Goal: Task Accomplishment & Management: Complete application form

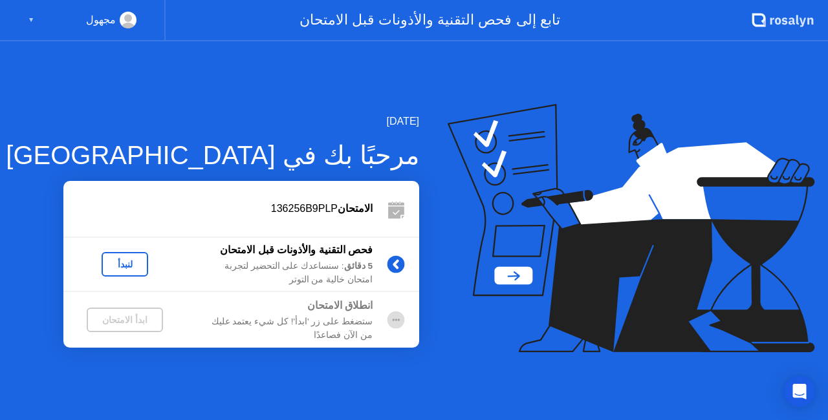
click at [138, 266] on div "لنبدأ" at bounding box center [125, 264] width 36 height 10
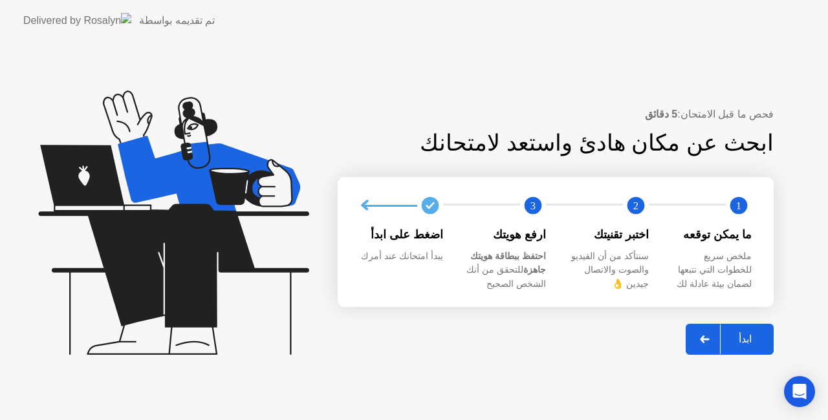
click at [738, 344] on div "ابدأ" at bounding box center [745, 339] width 49 height 12
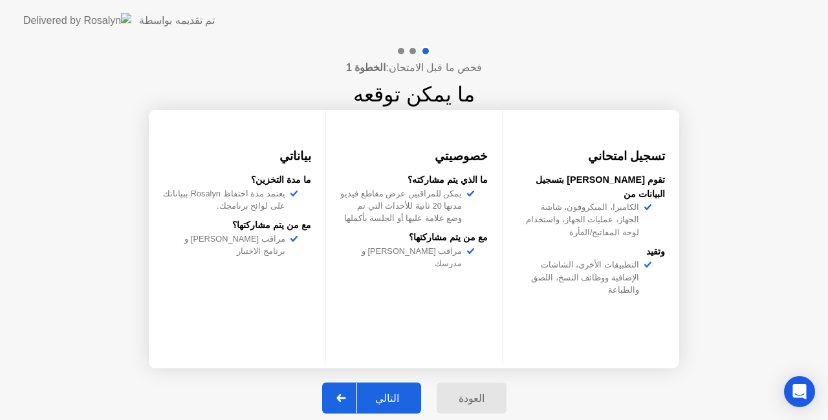
click at [387, 405] on div "التالي" at bounding box center [387, 399] width 60 height 12
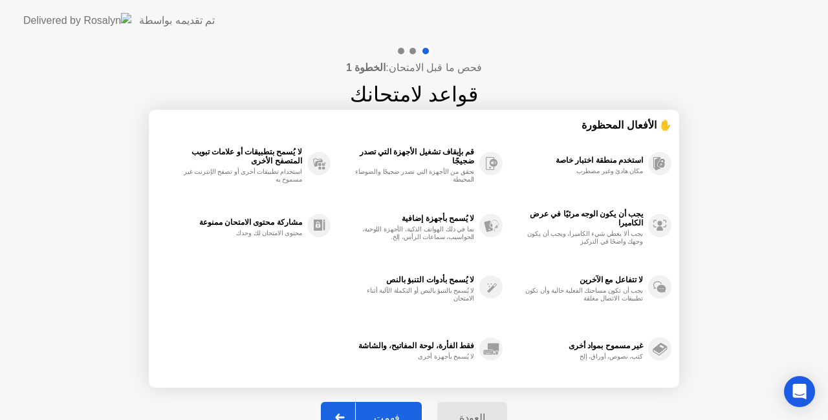
click at [728, 351] on div "فحص ما قبل الامتحان: الخطوة 1 قواعد لامتحانك ✋ الأفعال المحظورة استخدم منطقة اخ…" at bounding box center [414, 246] width 828 height 410
click at [393, 412] on div "فهمت" at bounding box center [387, 418] width 62 height 12
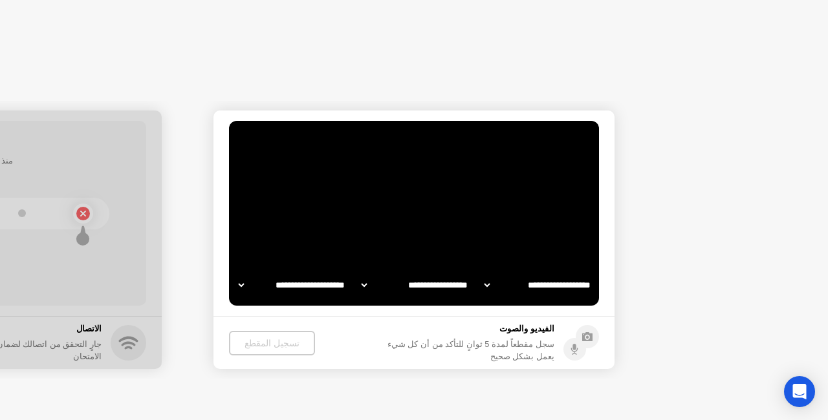
select select "**********"
select select "*******"
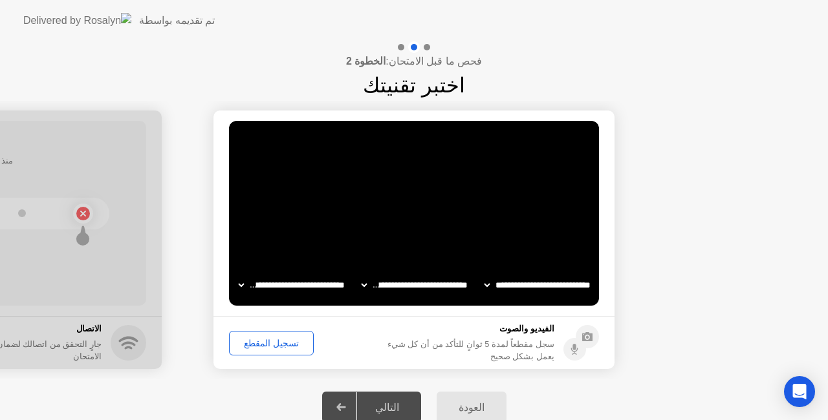
click at [272, 338] on div "تسجيل المقطع" at bounding box center [272, 343] width 76 height 10
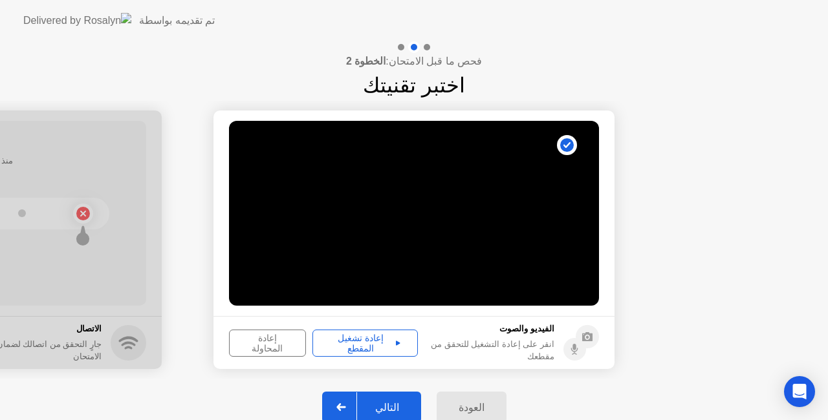
click at [378, 343] on div "إعادة تشغيل المقطع" at bounding box center [365, 343] width 96 height 21
click at [390, 399] on button "التالي" at bounding box center [371, 407] width 99 height 31
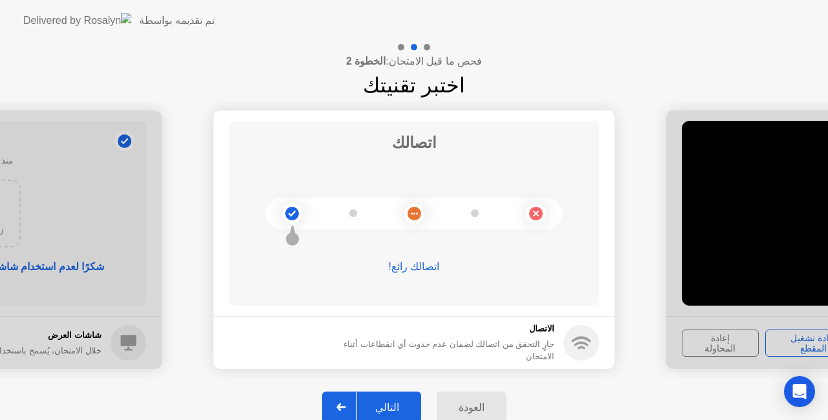
click at [393, 402] on div "التالي" at bounding box center [387, 408] width 60 height 12
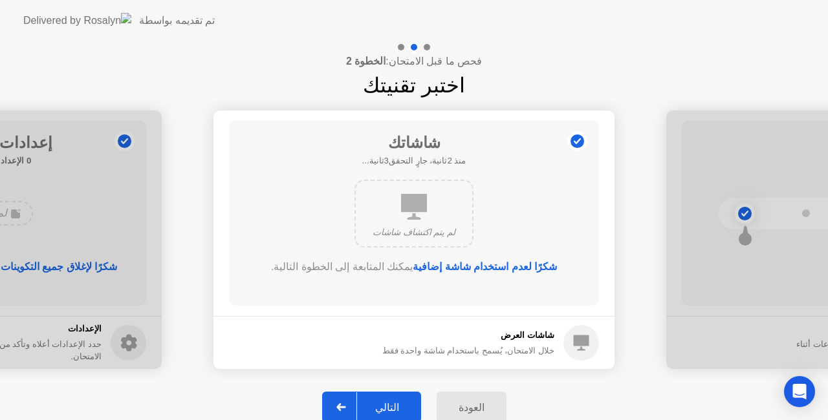
click at [392, 402] on div "التالي" at bounding box center [387, 408] width 60 height 12
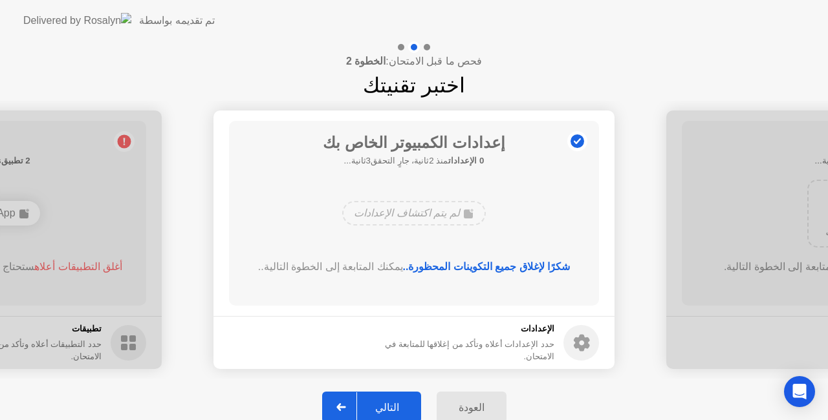
click at [391, 404] on div "التالي" at bounding box center [387, 408] width 60 height 12
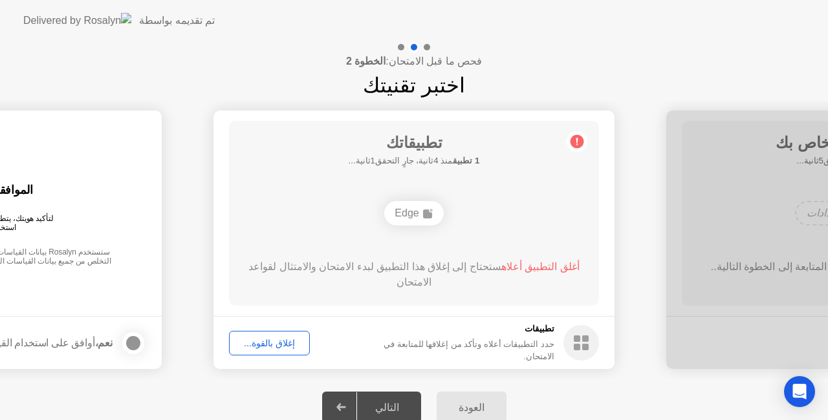
click at [265, 344] on div "إغلاق بالقوة..." at bounding box center [270, 343] width 72 height 10
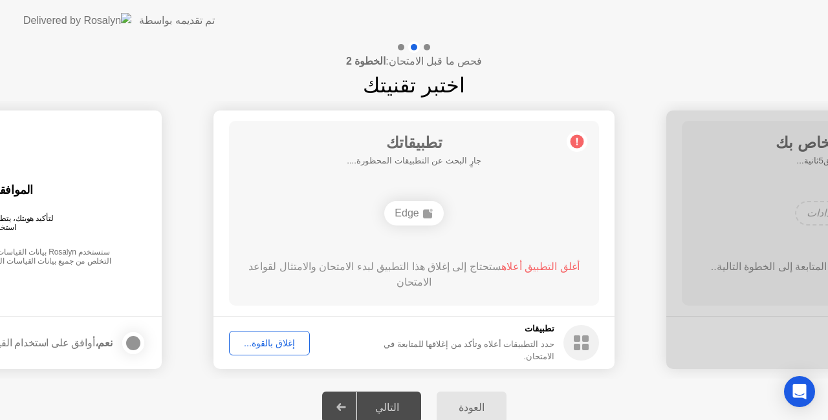
click at [395, 402] on div "التالي" at bounding box center [387, 408] width 60 height 12
click at [276, 338] on div "إغلاق بالقوة..." at bounding box center [270, 343] width 72 height 10
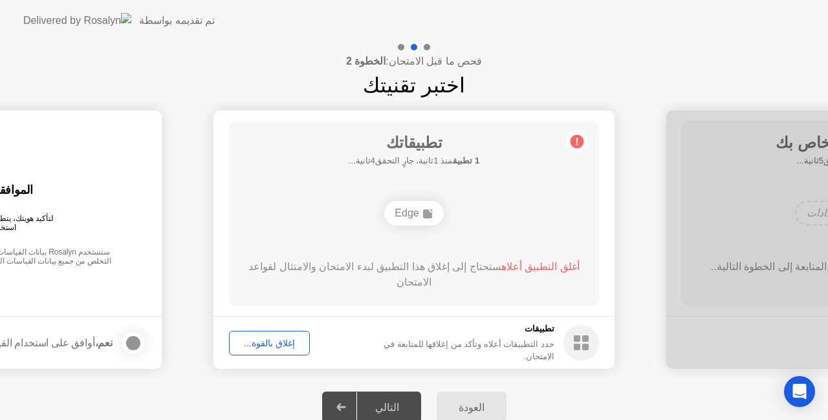
click at [342, 403] on div at bounding box center [341, 408] width 31 height 30
click at [379, 408] on div "التالي" at bounding box center [387, 408] width 60 height 12
click at [382, 404] on div "التالي" at bounding box center [387, 408] width 60 height 12
click at [382, 403] on div "التالي" at bounding box center [387, 408] width 60 height 12
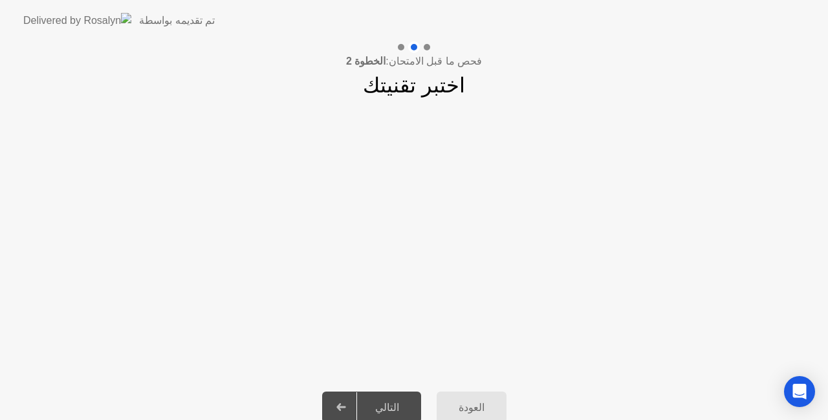
click at [388, 402] on div "التالي" at bounding box center [387, 408] width 60 height 12
click at [400, 402] on div "التالي" at bounding box center [387, 408] width 60 height 12
drag, startPoint x: 352, startPoint y: 401, endPoint x: 477, endPoint y: 395, distance: 125.7
click at [352, 400] on div at bounding box center [341, 408] width 31 height 30
click at [467, 402] on div "العودة" at bounding box center [471, 408] width 62 height 12
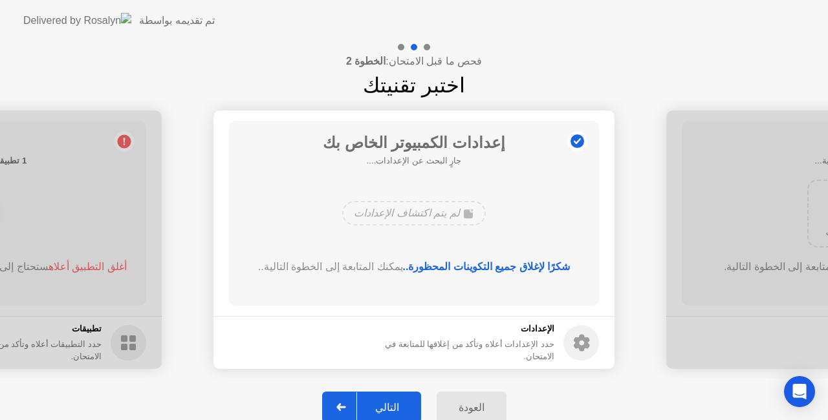
click at [387, 398] on button "التالي" at bounding box center [371, 407] width 99 height 31
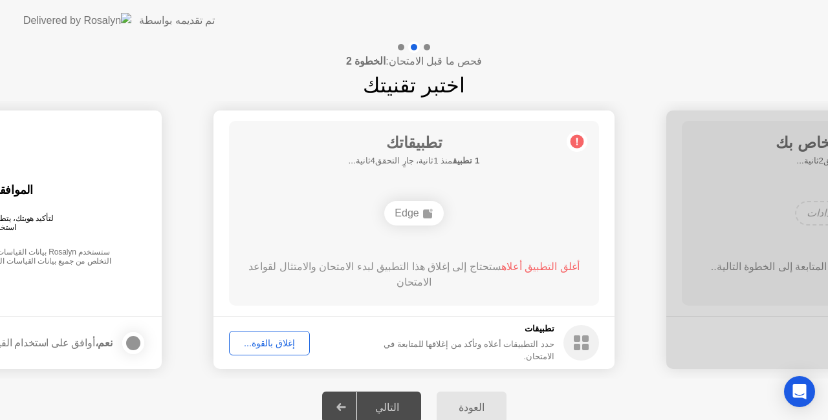
click at [387, 402] on div "التالي" at bounding box center [387, 408] width 60 height 12
click at [285, 347] on div "إغلاق بالقوة..." at bounding box center [270, 343] width 72 height 10
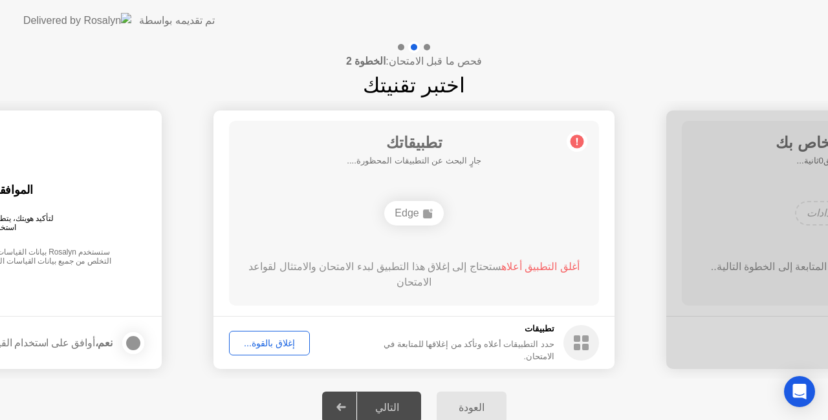
click at [343, 400] on div at bounding box center [341, 408] width 31 height 30
click at [376, 402] on div "التالي" at bounding box center [387, 408] width 60 height 12
click at [388, 408] on div "التالي" at bounding box center [387, 408] width 60 height 12
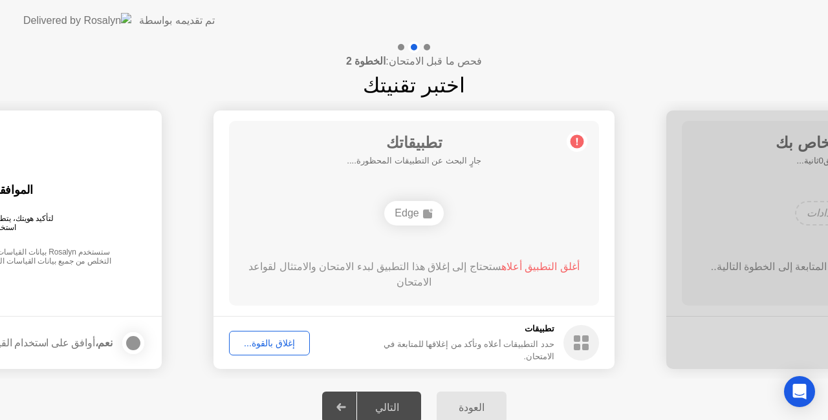
click at [388, 408] on div "التالي" at bounding box center [387, 408] width 60 height 12
click at [398, 406] on div "التالي" at bounding box center [387, 408] width 60 height 12
click at [389, 406] on div "التالي" at bounding box center [387, 408] width 60 height 12
click at [381, 408] on div "التالي" at bounding box center [387, 408] width 60 height 12
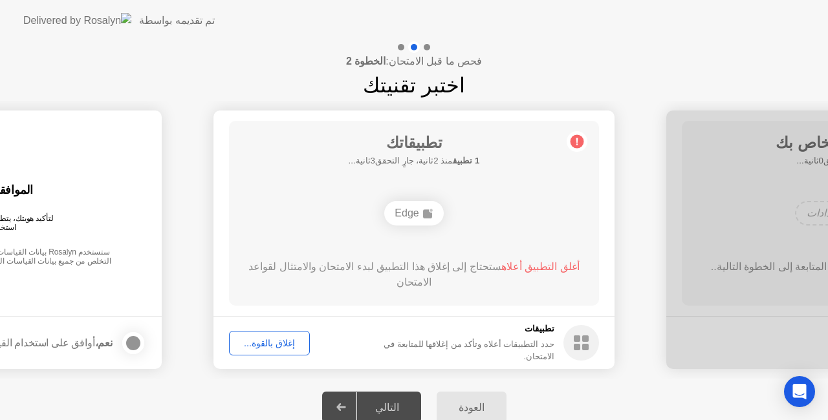
click at [281, 343] on div "إغلاق بالقوة..." at bounding box center [270, 343] width 72 height 10
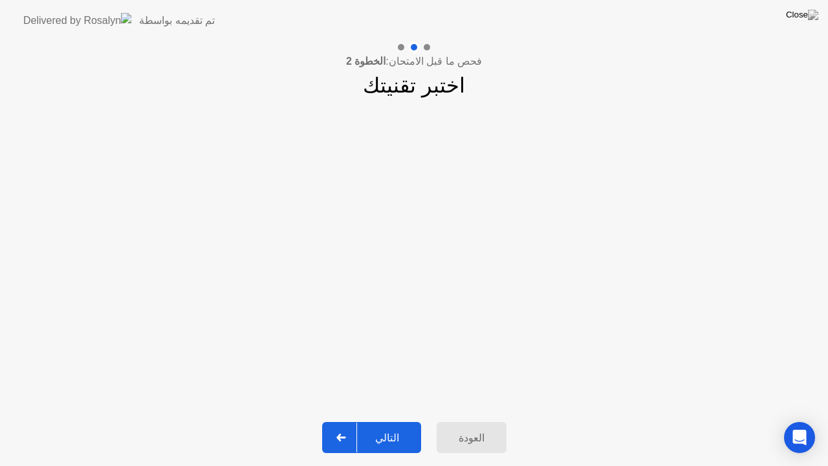
click at [389, 420] on div "التالي" at bounding box center [387, 437] width 60 height 12
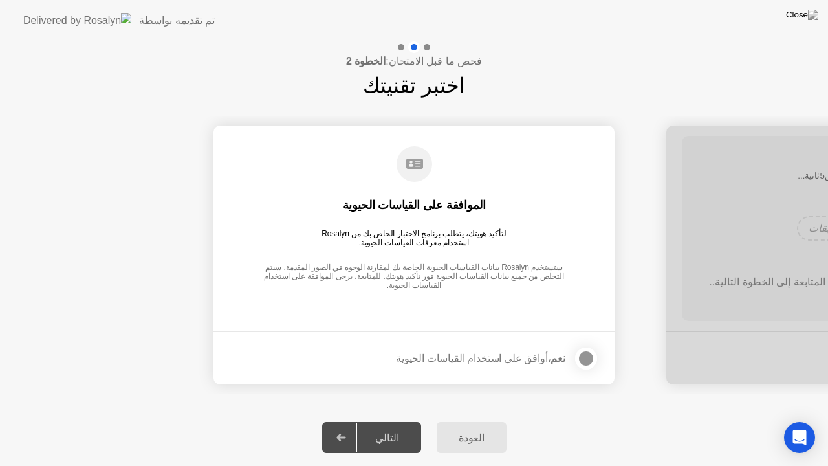
click at [585, 356] on div at bounding box center [586, 359] width 16 height 16
click at [383, 420] on div "التالي" at bounding box center [387, 437] width 60 height 12
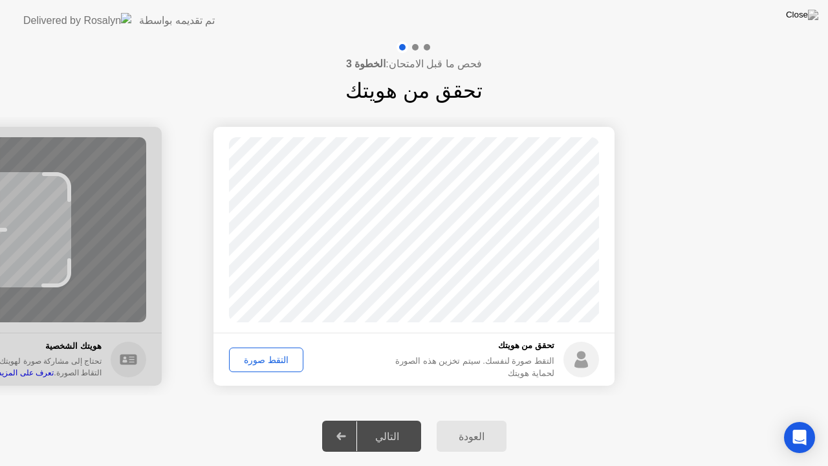
click at [258, 357] on div "التقط صورة" at bounding box center [266, 359] width 65 height 10
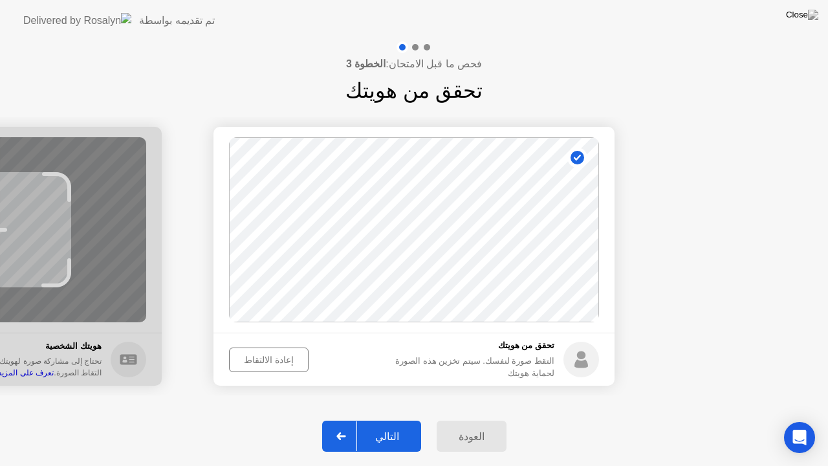
click at [264, 356] on div "إعادة الالتقاط" at bounding box center [269, 359] width 71 height 10
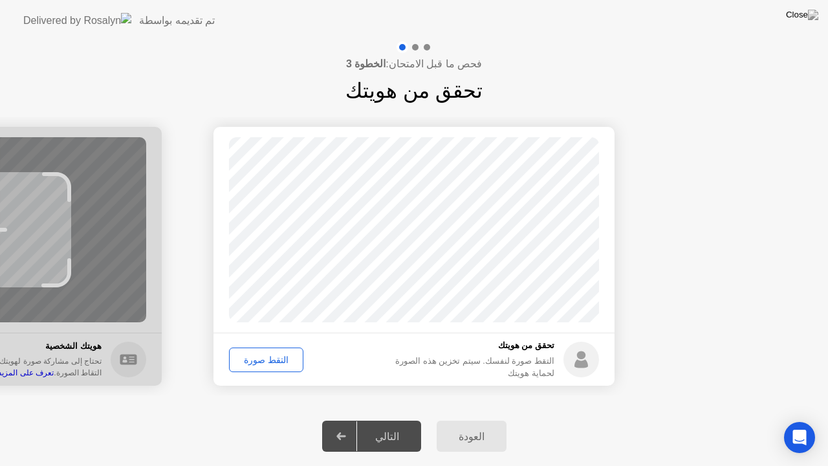
click at [264, 358] on div "التقط صورة" at bounding box center [266, 359] width 65 height 10
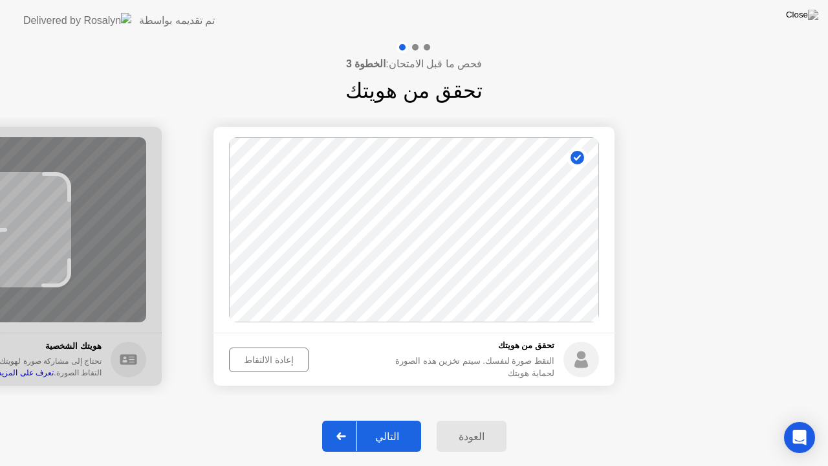
click at [393, 420] on div "التالي" at bounding box center [387, 436] width 60 height 12
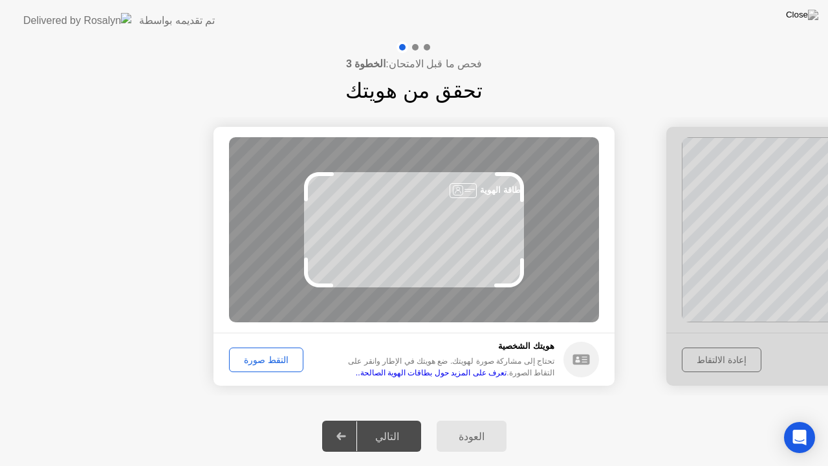
click at [239, 375] on footer "[PERSON_NAME]ك الشخصية تحتاج إلى مشاركة صورة لهويتك. ضع هويتك في الإطار وانقر ع…" at bounding box center [413, 358] width 401 height 53
click at [256, 357] on div "التقط صورة" at bounding box center [266, 359] width 65 height 10
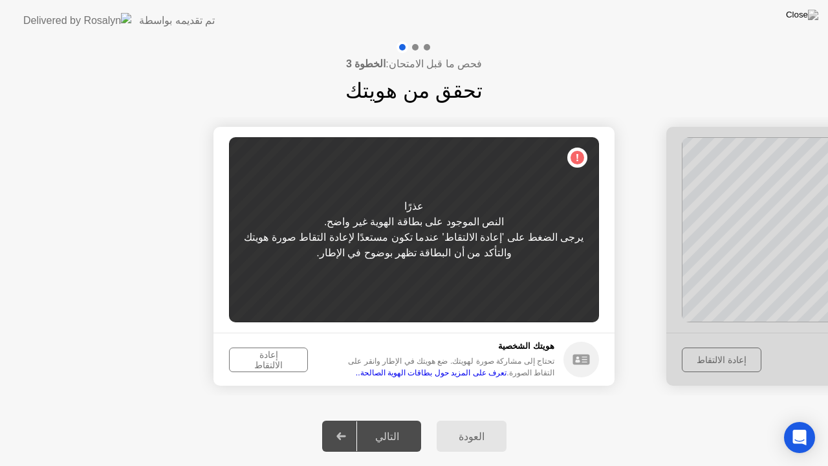
click at [273, 360] on div "إعادة الالتقاط" at bounding box center [269, 359] width 70 height 21
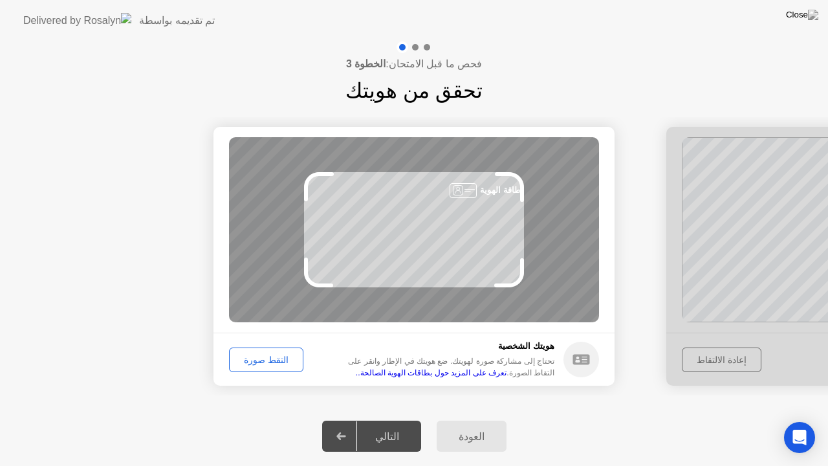
click at [273, 360] on div "التقط صورة" at bounding box center [266, 359] width 65 height 10
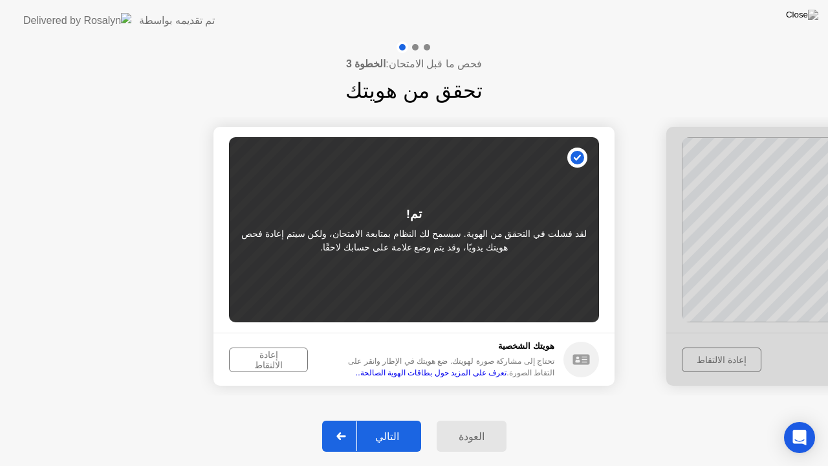
click at [265, 358] on div "إعادة الالتقاط" at bounding box center [269, 359] width 70 height 21
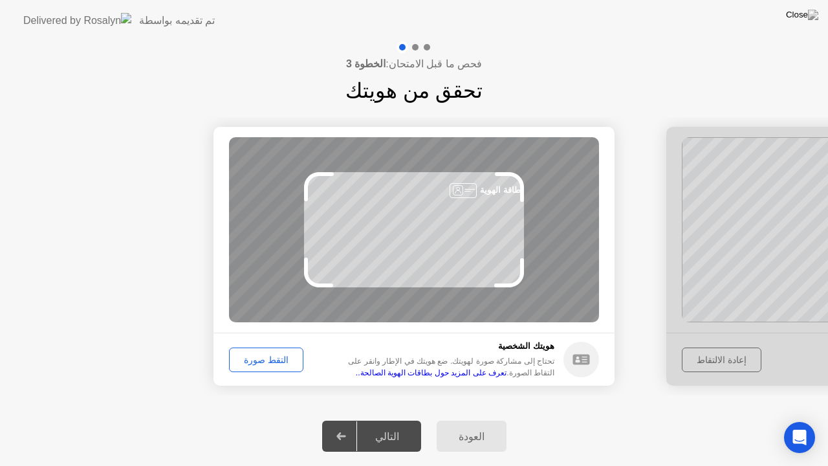
click at [265, 358] on div "التقط صورة" at bounding box center [266, 359] width 65 height 10
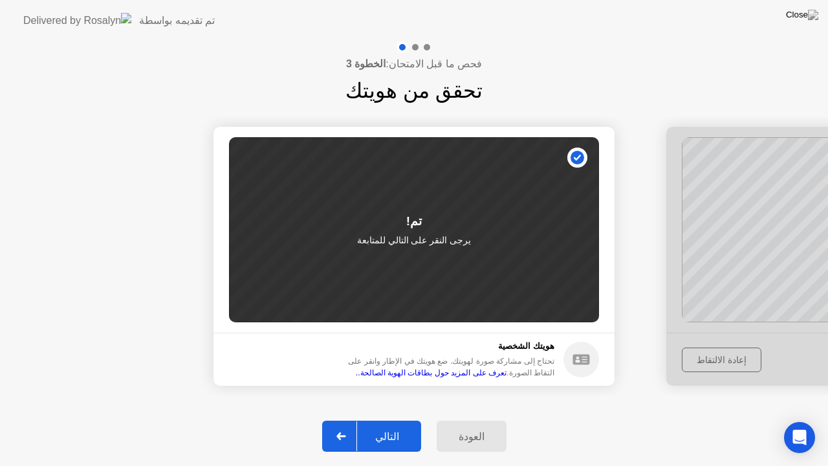
click at [394, 420] on div "التالي" at bounding box center [387, 436] width 60 height 12
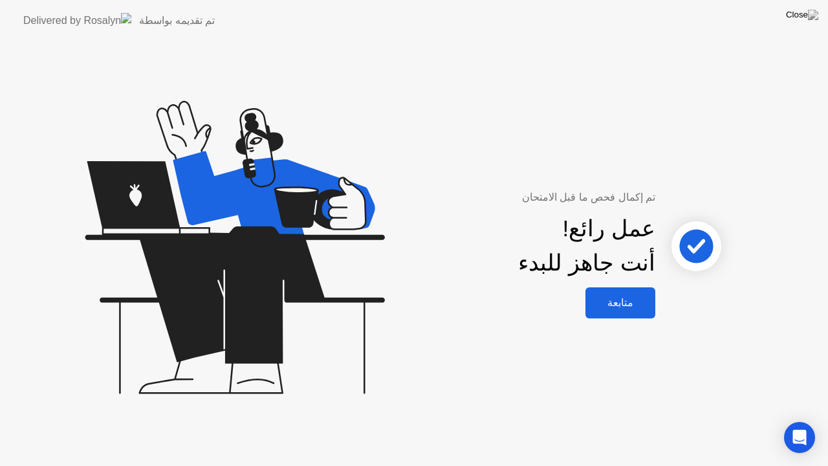
click at [620, 310] on button "متابعة" at bounding box center [620, 302] width 70 height 31
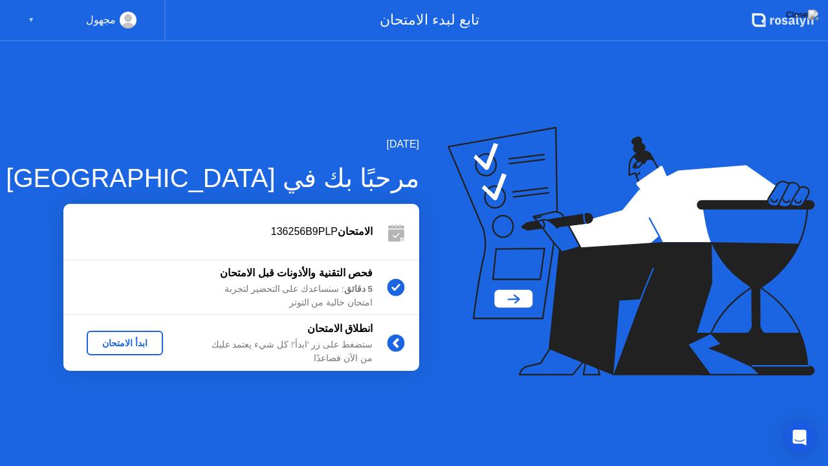
click at [128, 345] on div "ابدأ الامتحان" at bounding box center [125, 343] width 66 height 10
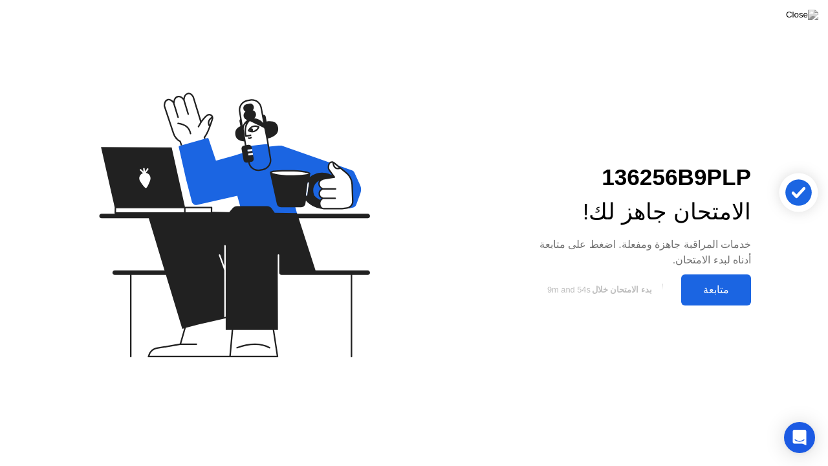
click at [712, 288] on div "متابعة" at bounding box center [716, 289] width 62 height 12
